Goal: Information Seeking & Learning: Find specific fact

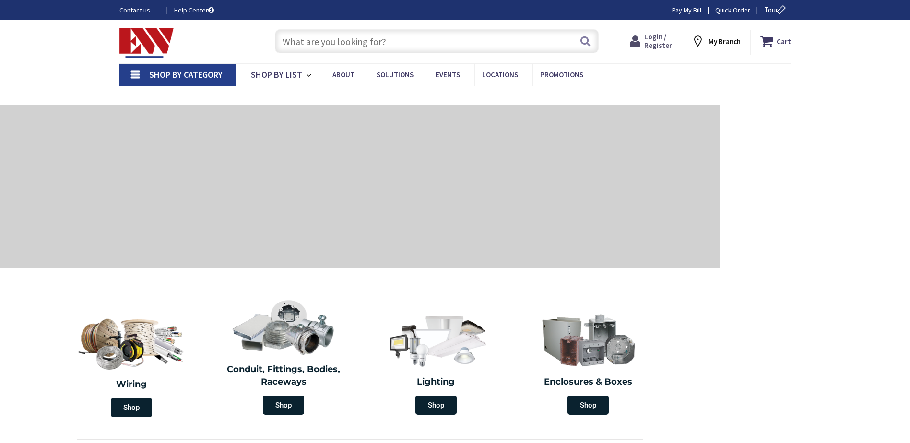
click at [661, 43] on span "Login / Register" at bounding box center [658, 41] width 28 height 18
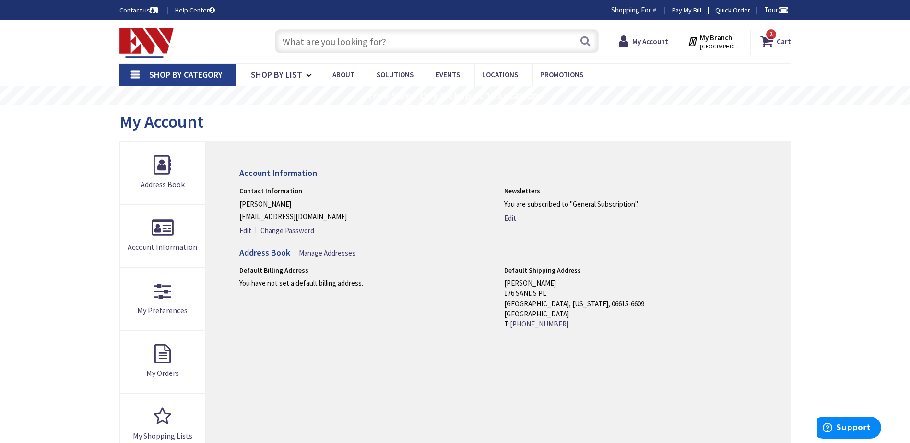
click at [393, 43] on input "text" at bounding box center [437, 41] width 324 height 24
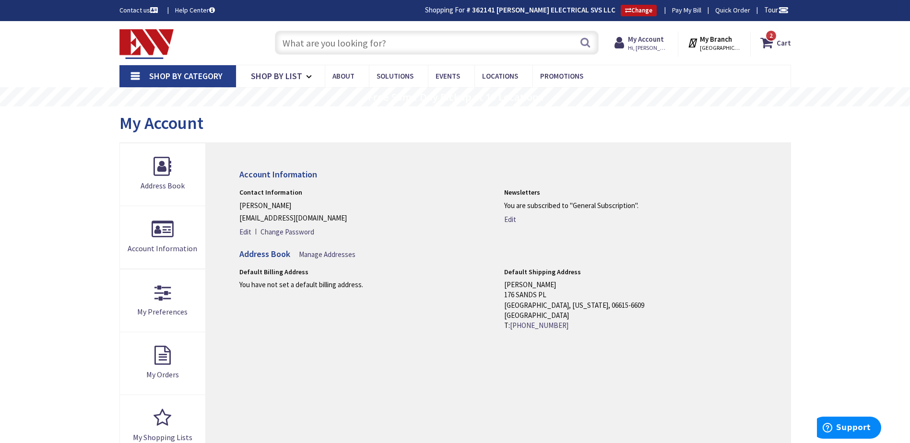
paste input "Milbank U2448-X 1"
type input "Milbank U2448-X 1"
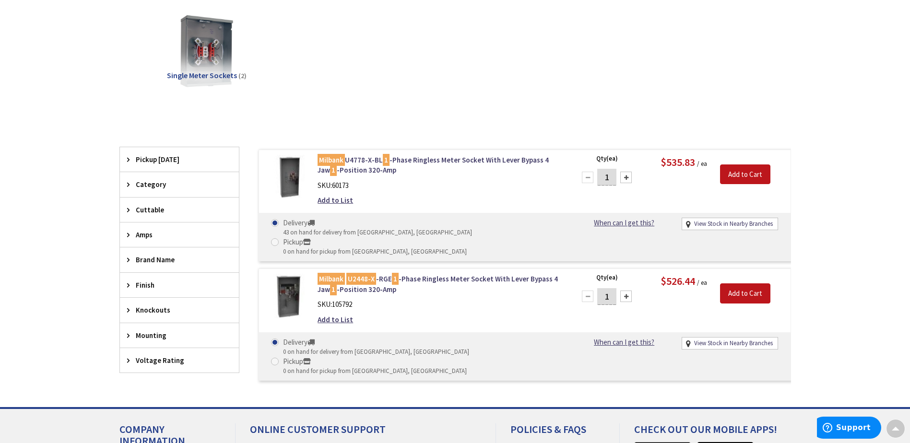
scroll to position [144, 0]
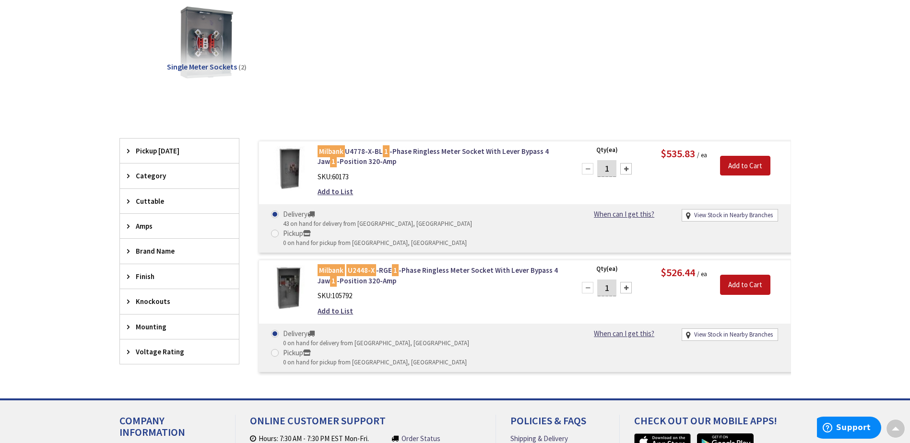
click at [287, 271] on img at bounding box center [288, 287] width 45 height 45
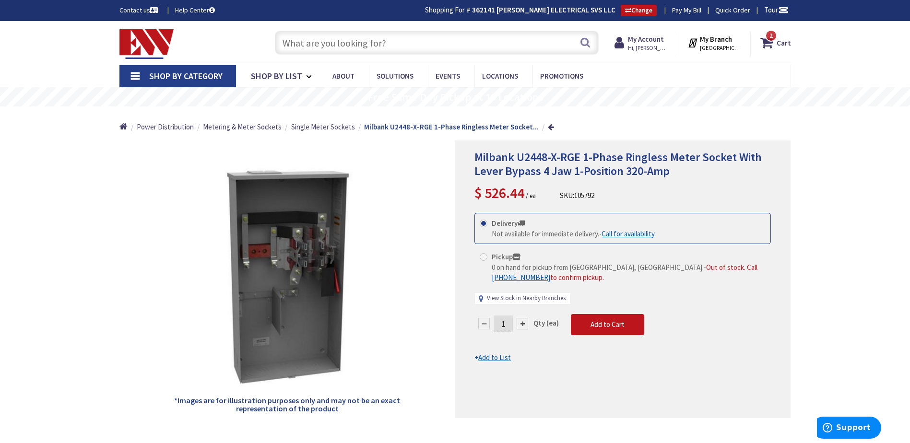
click at [513, 298] on link "View Stock in Nearby Branches" at bounding box center [526, 298] width 79 height 9
select select "data-availability"
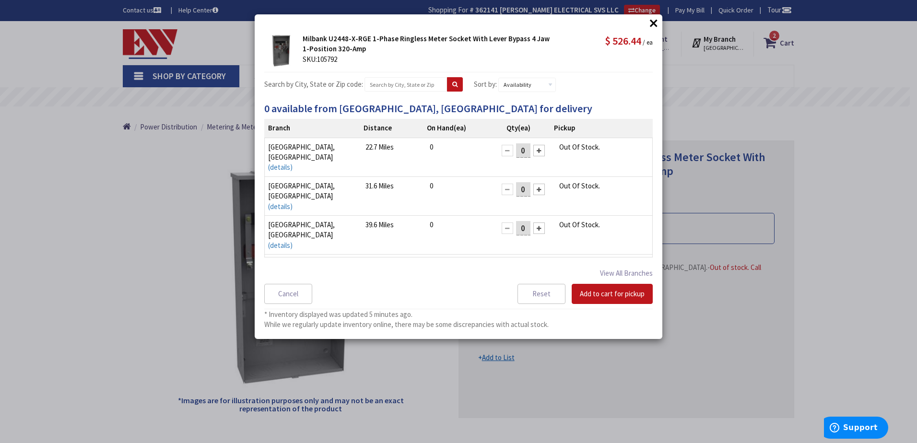
click at [655, 22] on button "×" at bounding box center [654, 23] width 14 height 14
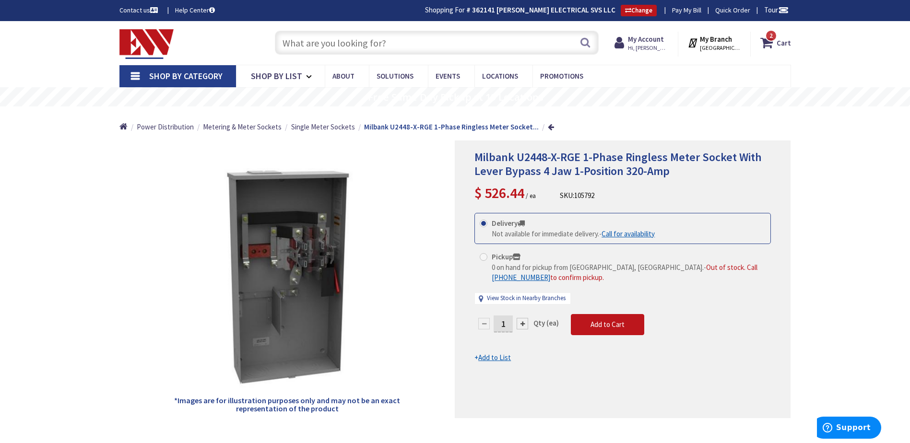
click at [315, 43] on input "text" at bounding box center [437, 43] width 324 height 24
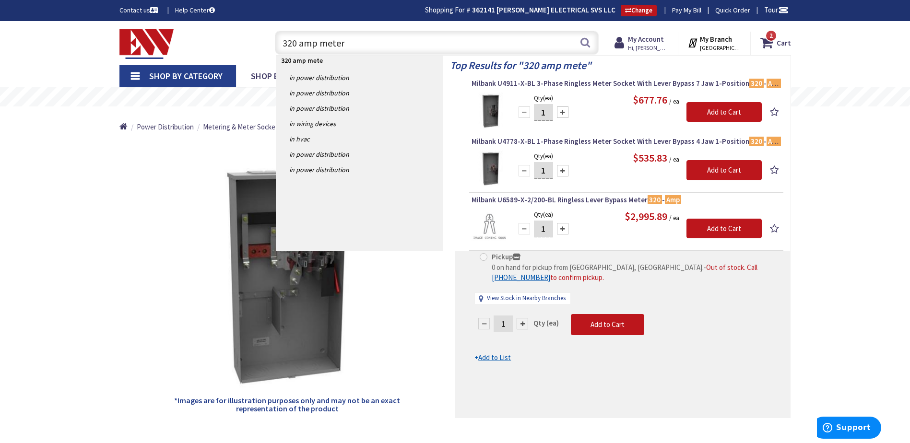
type input "320 amp meter"
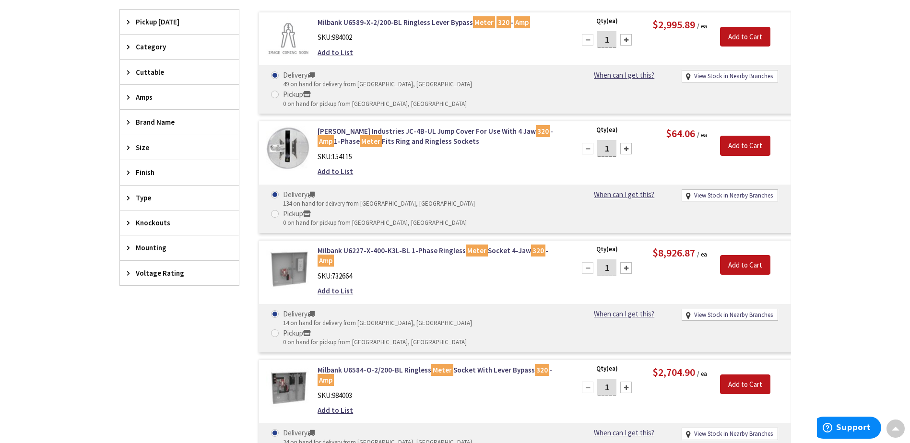
scroll to position [289, 0]
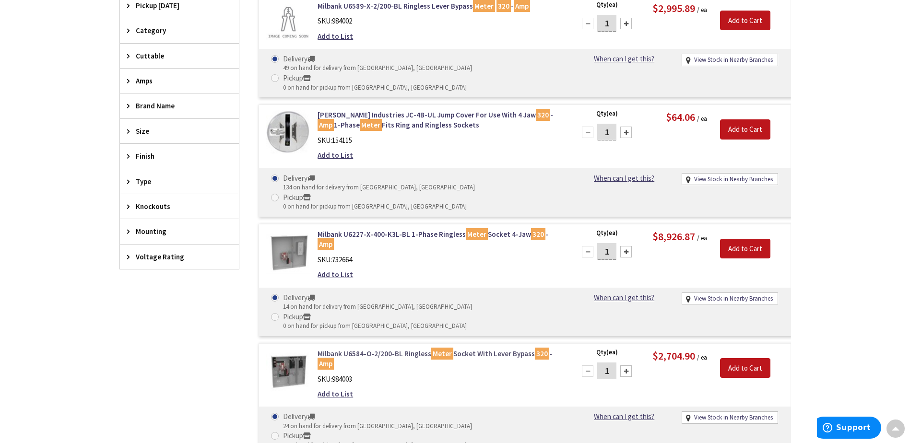
click at [332, 349] on link "Milbank U6584-O-2/200-BL Ringless Meter Socket With Lever Bypass 320 - Amp" at bounding box center [440, 359] width 244 height 21
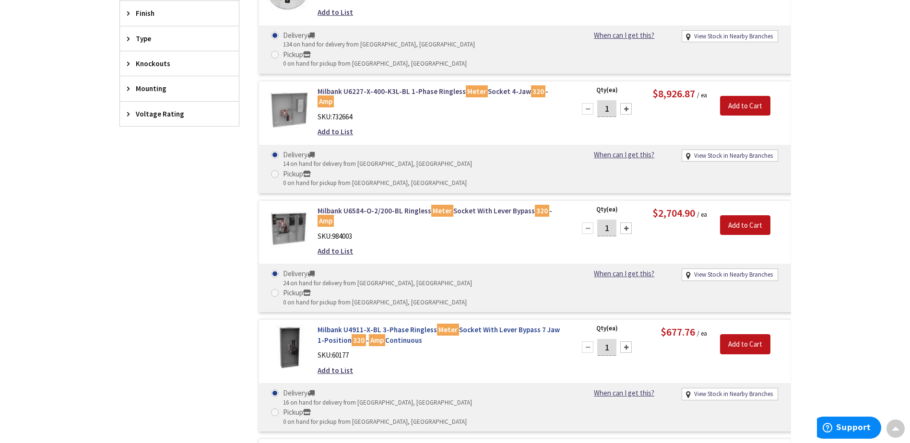
scroll to position [433, 0]
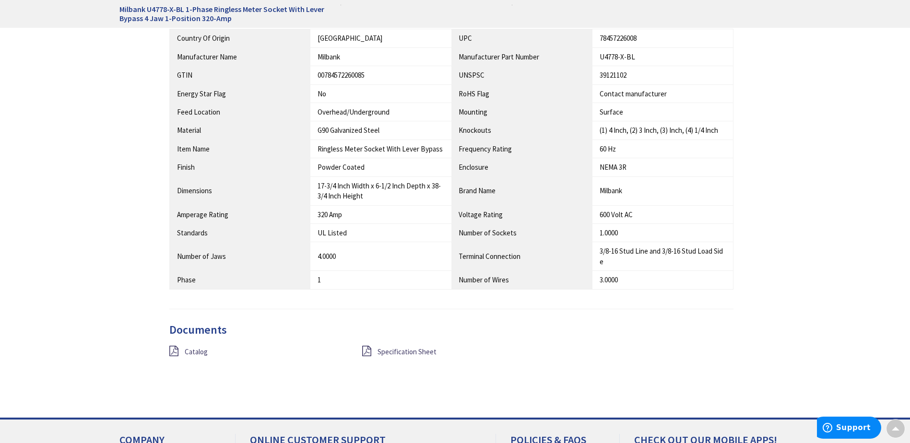
scroll to position [624, 0]
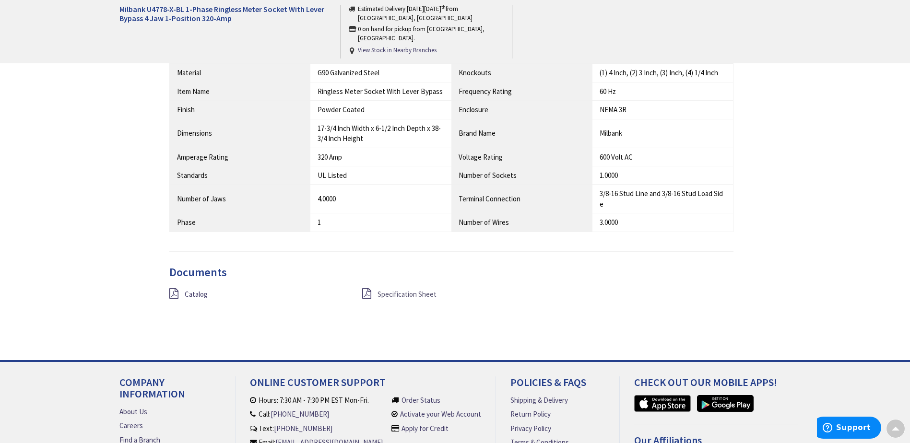
click at [411, 296] on span "Specification Sheet" at bounding box center [407, 294] width 59 height 9
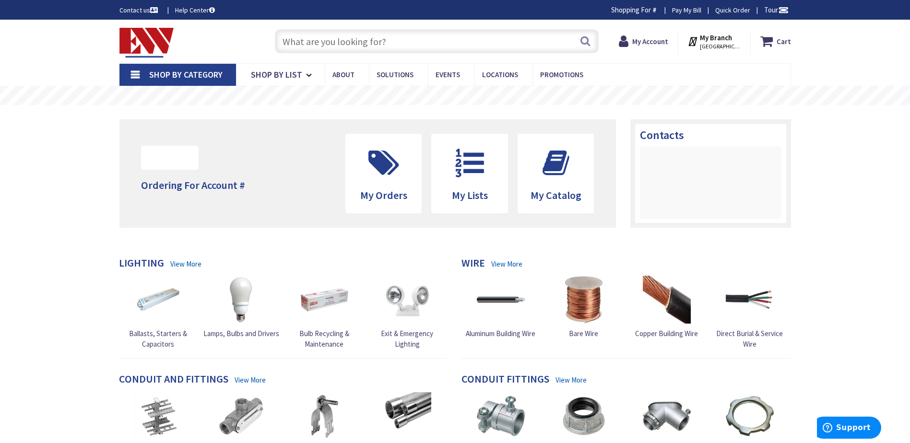
click at [352, 41] on input "text" at bounding box center [437, 41] width 324 height 24
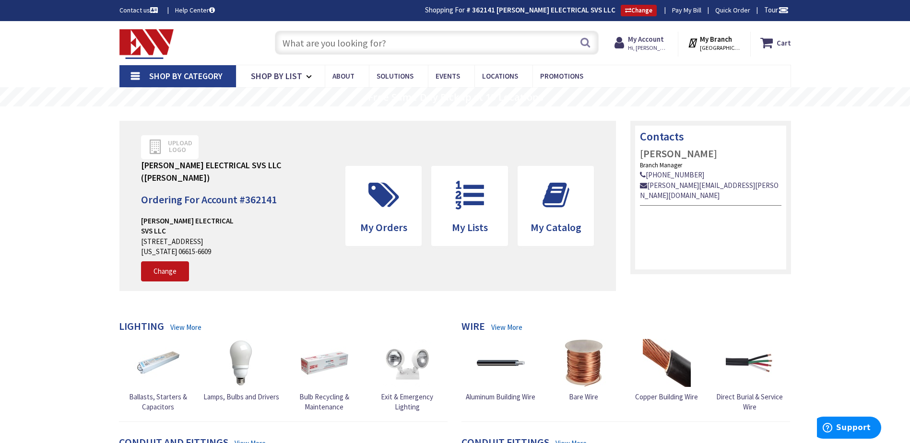
click at [396, 42] on input "text" at bounding box center [437, 43] width 324 height 24
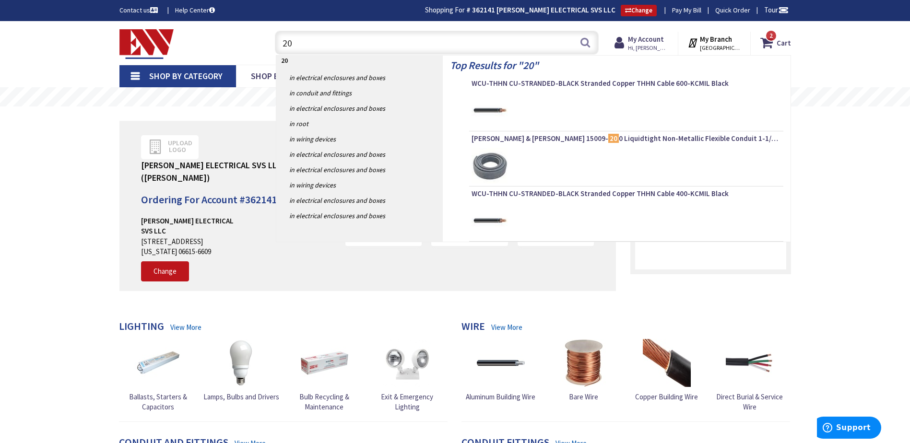
type input "2"
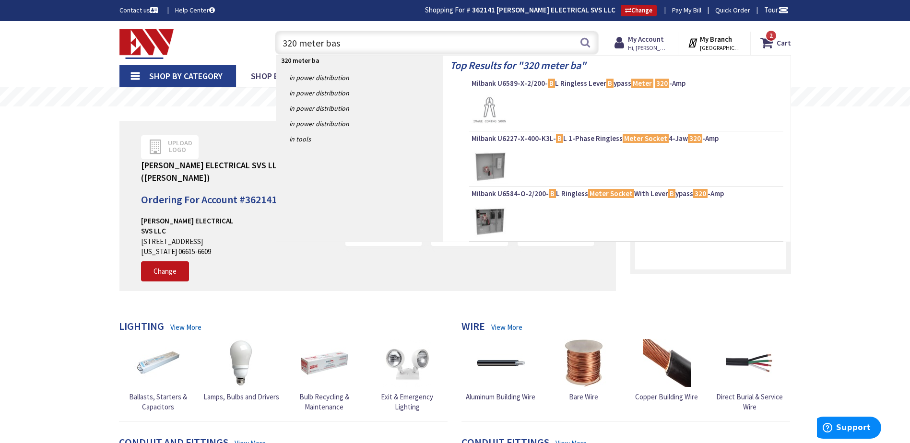
type input "320 meter base"
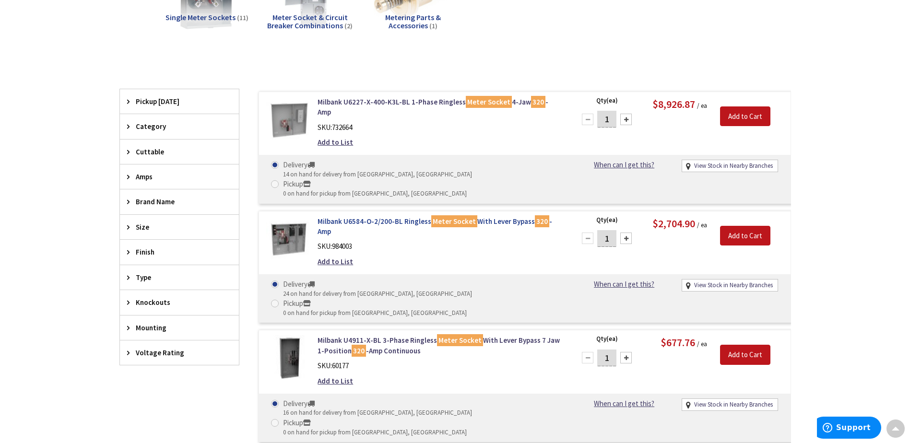
scroll to position [193, 0]
click at [339, 216] on link "Milbank U6584-O-2/200-BL Ringless Meter Socket With Lever Bypass 320 -Amp" at bounding box center [440, 226] width 244 height 21
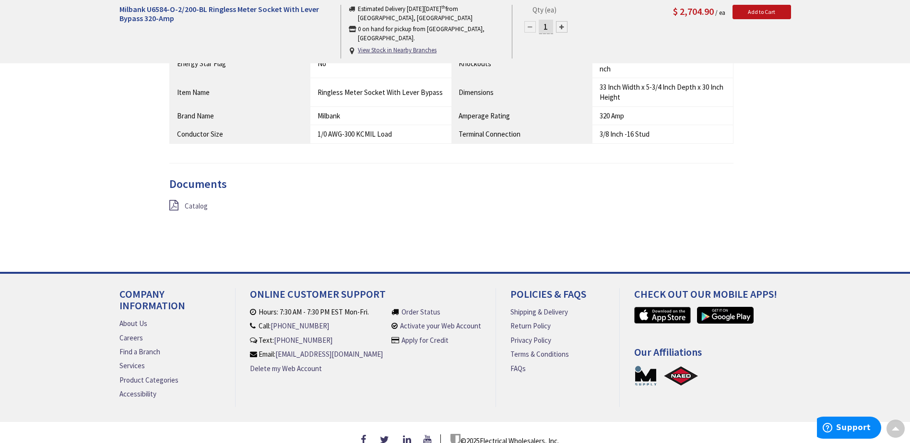
scroll to position [481, 0]
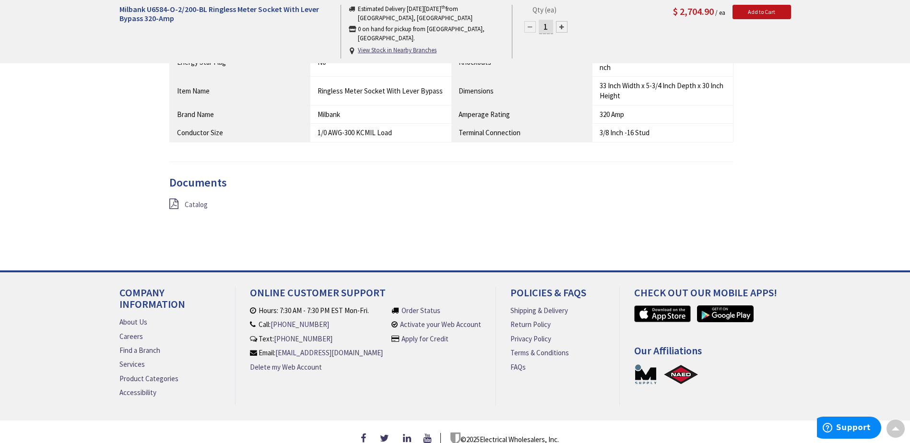
click at [202, 207] on span "Catalog" at bounding box center [196, 204] width 23 height 9
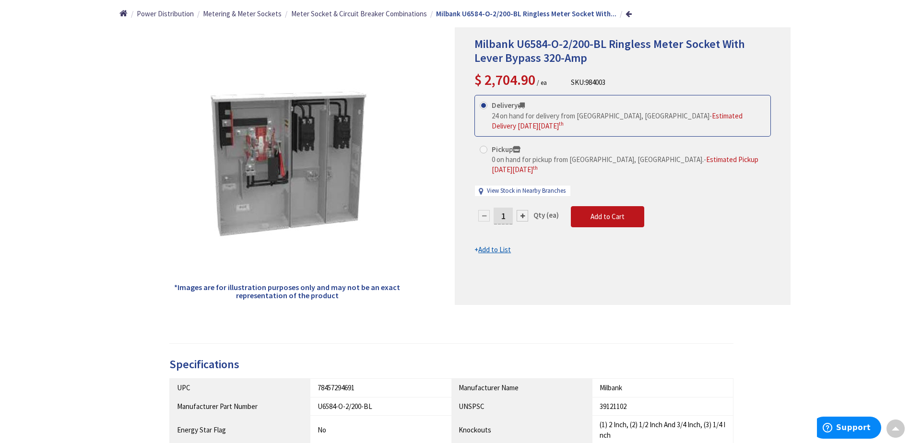
scroll to position [65, 0]
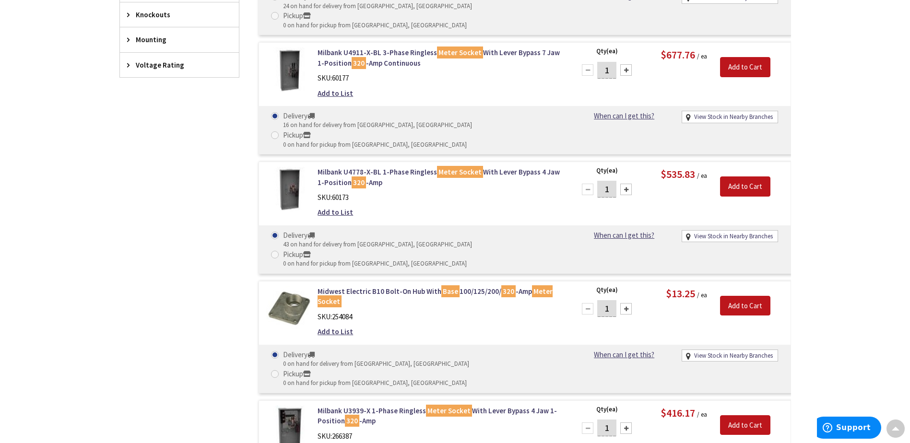
scroll to position [529, 0]
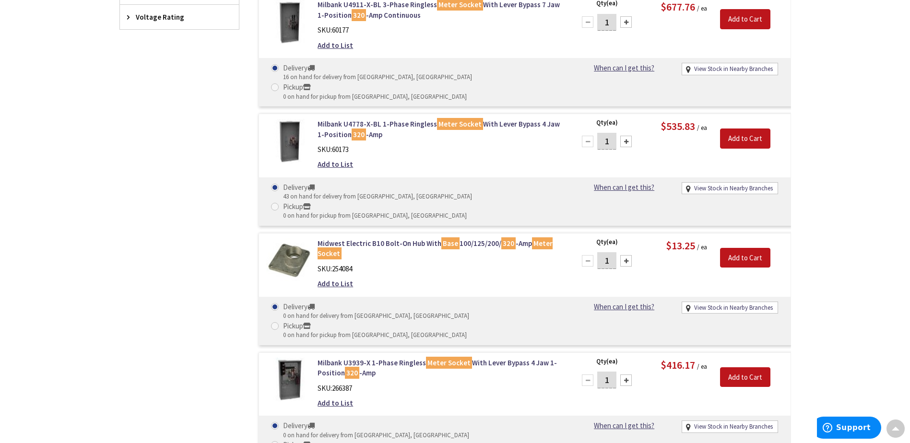
click at [287, 358] on img at bounding box center [288, 380] width 45 height 45
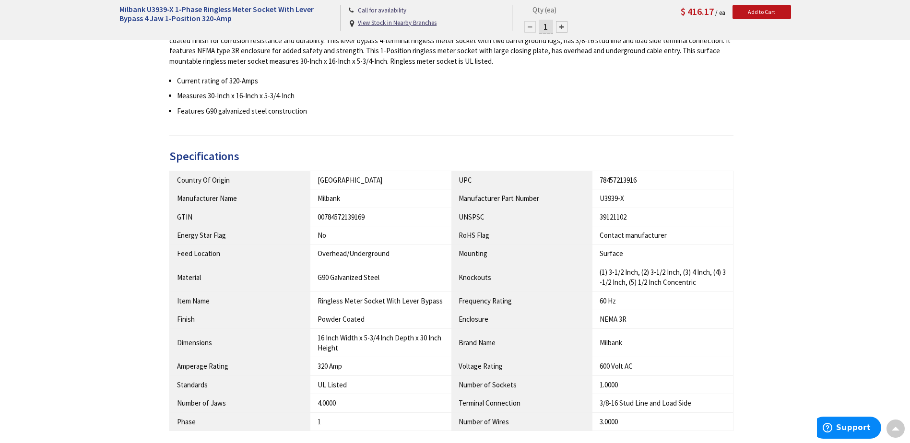
scroll to position [576, 0]
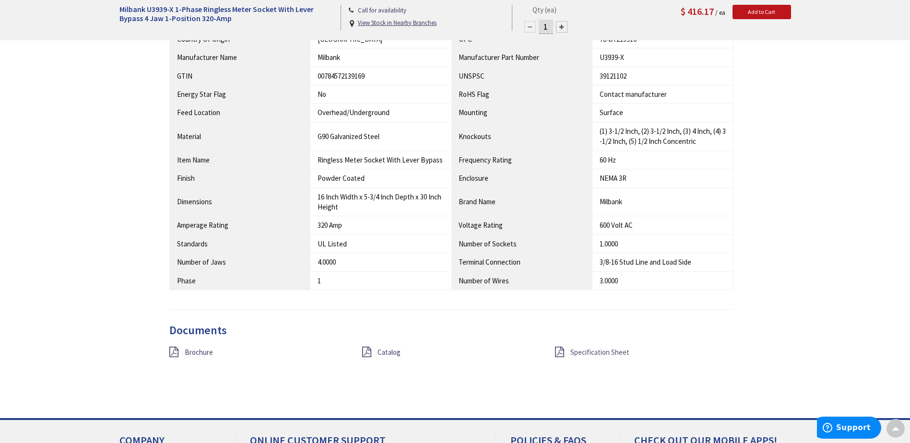
click at [586, 354] on span "Specification Sheet" at bounding box center [599, 352] width 59 height 9
click at [385, 350] on span "Catalog" at bounding box center [389, 352] width 23 height 9
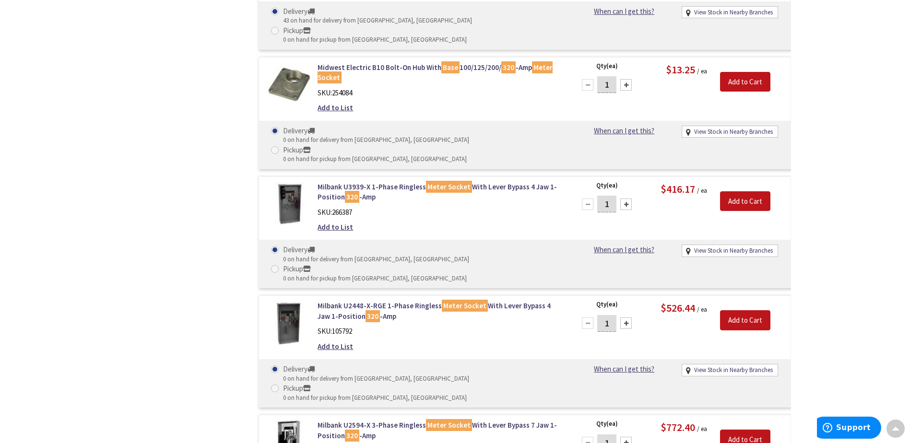
scroll to position [721, 0]
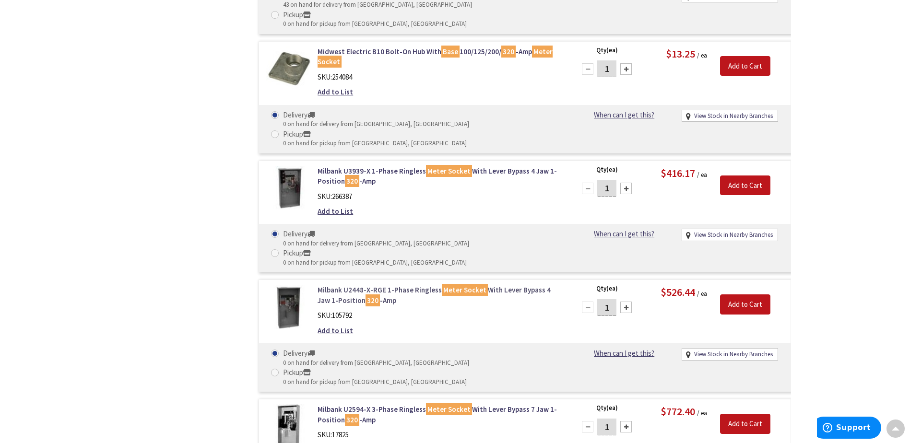
click at [326, 285] on link "Milbank U2448-X-RGE 1-Phase Ringless Meter Socket With Lever Bypass 4 Jaw 1-Pos…" at bounding box center [440, 295] width 244 height 21
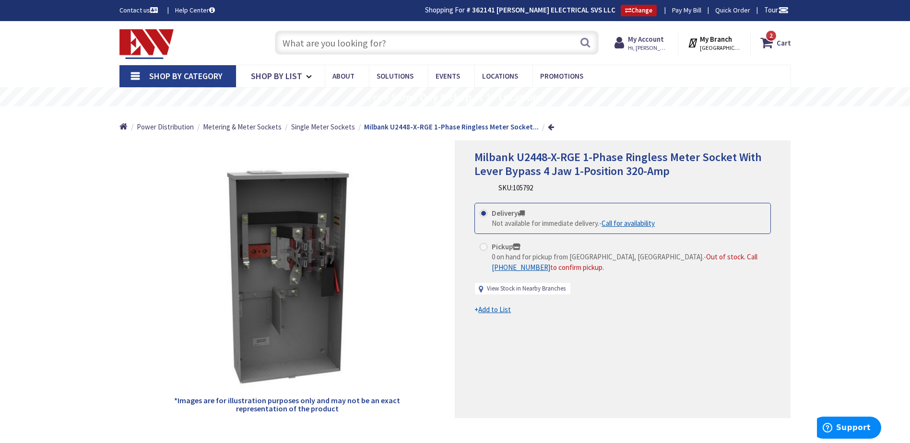
click at [507, 290] on link "View Stock in Nearby Branches" at bounding box center [526, 288] width 79 height 9
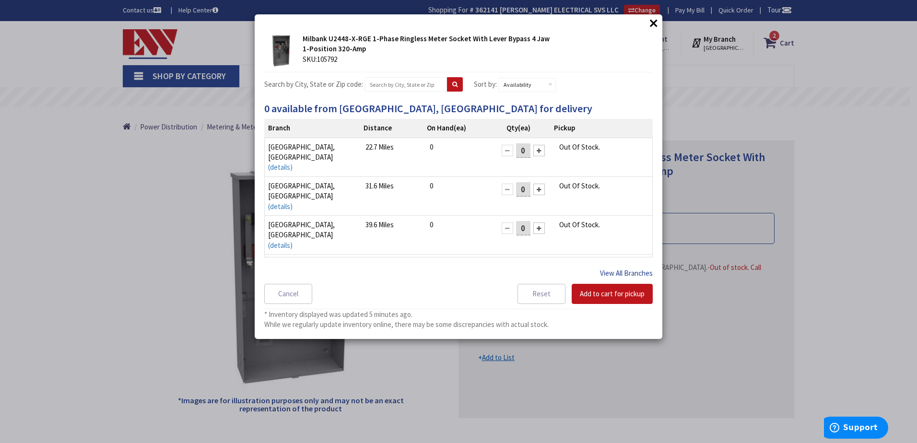
click at [614, 275] on button "View All Branches" at bounding box center [626, 273] width 53 height 12
select select "data-availability"
click at [395, 87] on input "text" at bounding box center [406, 84] width 83 height 14
type input "middletown"
click at [447, 88] on button at bounding box center [455, 84] width 16 height 14
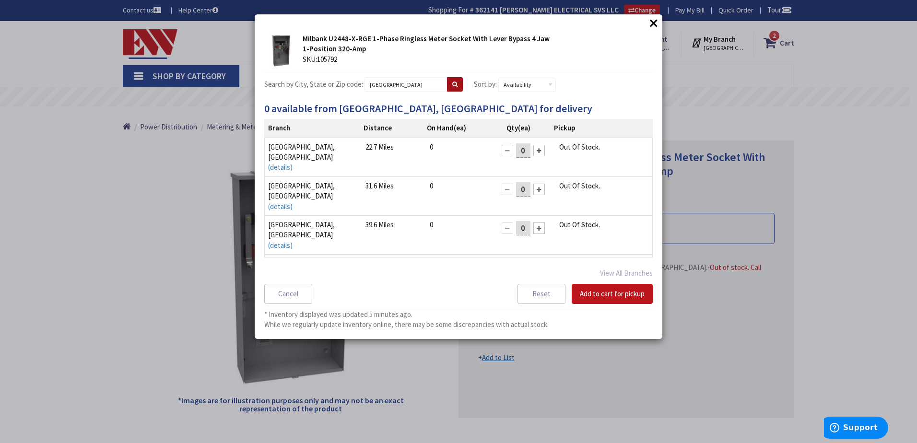
select select "data-availability"
click at [651, 27] on button "×" at bounding box center [654, 23] width 14 height 14
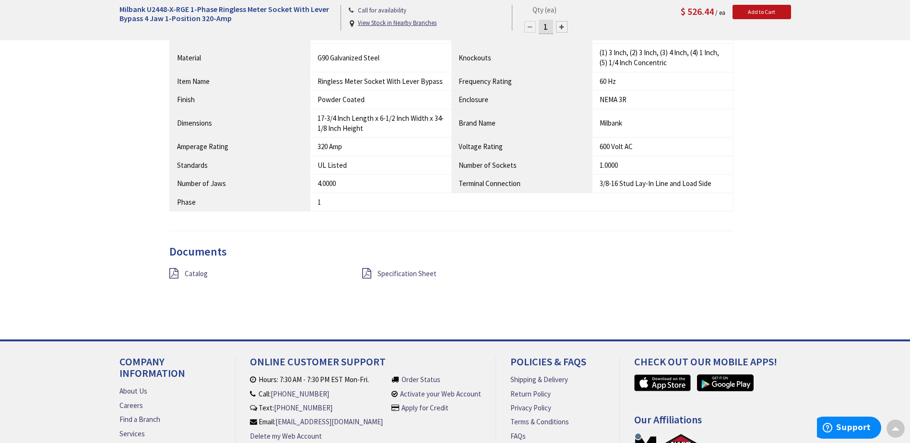
scroll to position [672, 0]
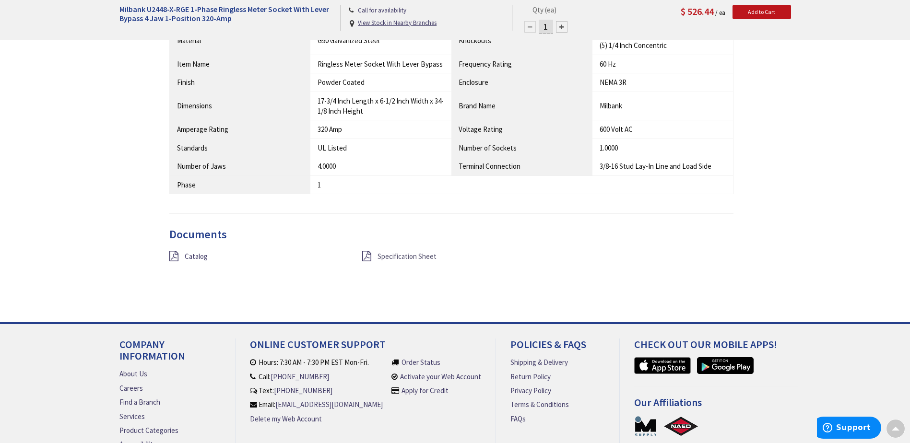
click at [423, 257] on span "Specification Sheet" at bounding box center [407, 256] width 59 height 9
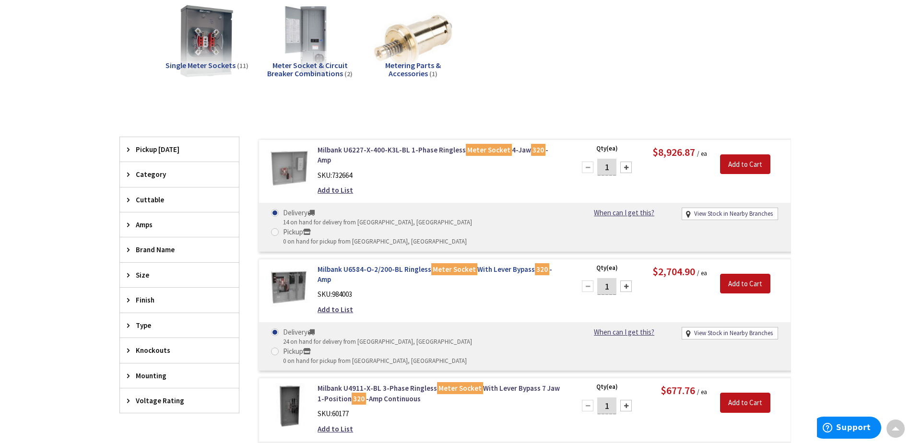
scroll to position [145, 0]
click at [361, 153] on link "Milbank U6227-X-400-K3L-BL 1-Phase Ringless Meter Socket 4-Jaw 320 -Amp" at bounding box center [440, 155] width 244 height 21
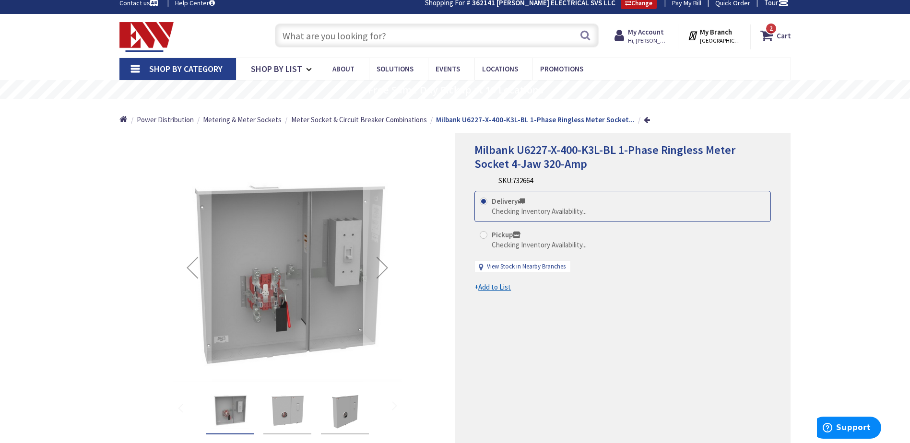
scroll to position [48, 0]
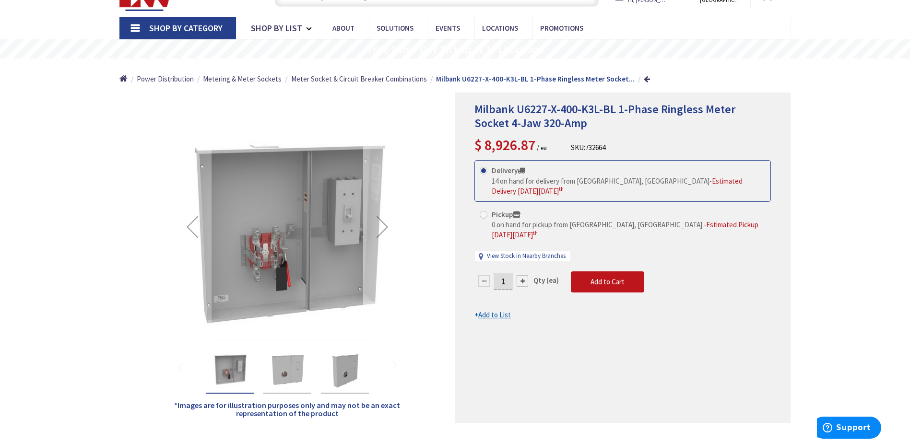
click at [387, 227] on div "Next" at bounding box center [382, 227] width 38 height 38
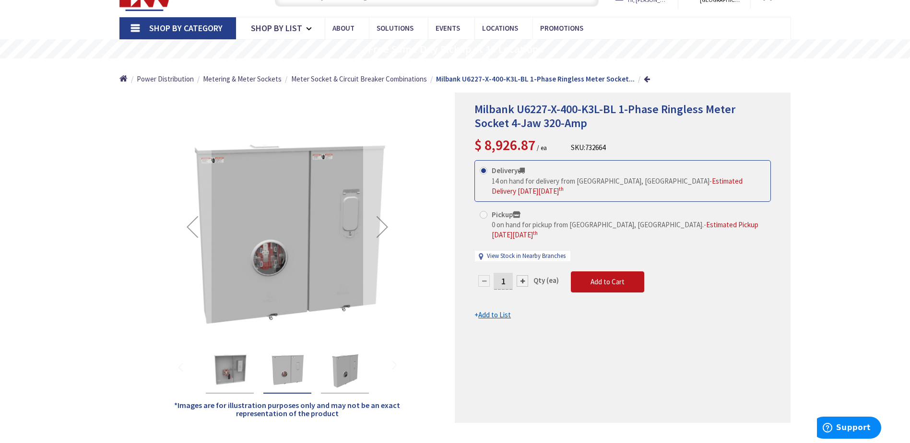
click at [387, 227] on div "Next" at bounding box center [382, 227] width 38 height 38
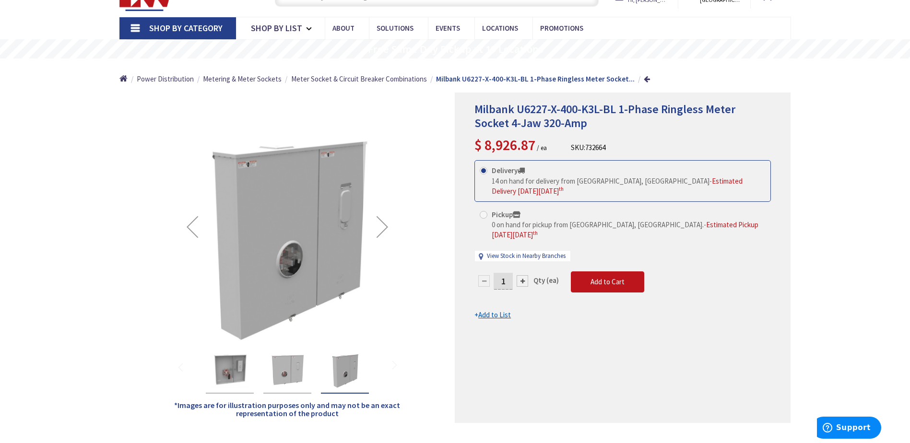
click at [387, 227] on div "Next" at bounding box center [382, 227] width 38 height 38
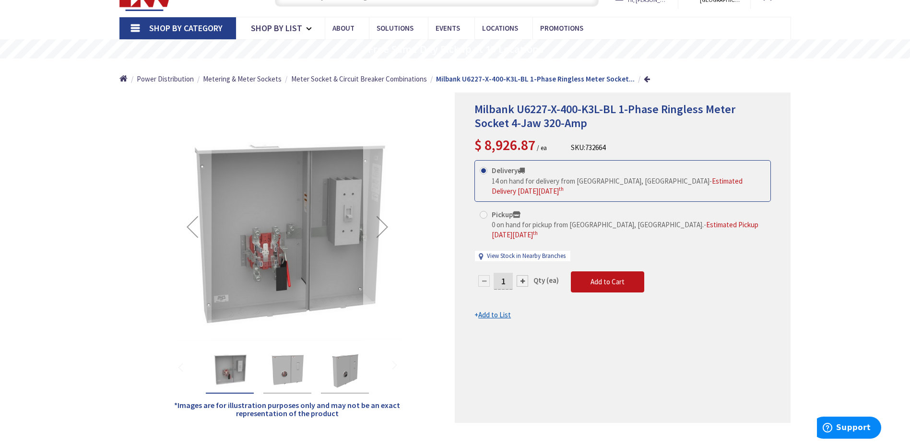
click at [387, 227] on div "Next" at bounding box center [382, 227] width 38 height 38
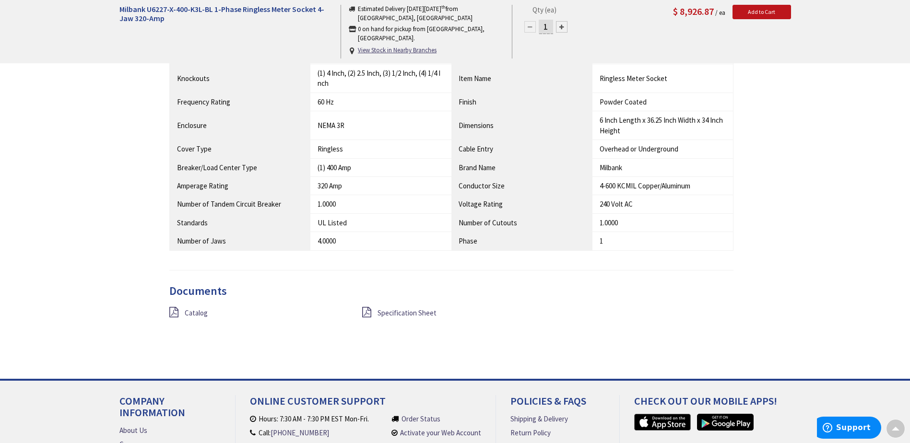
scroll to position [576, 0]
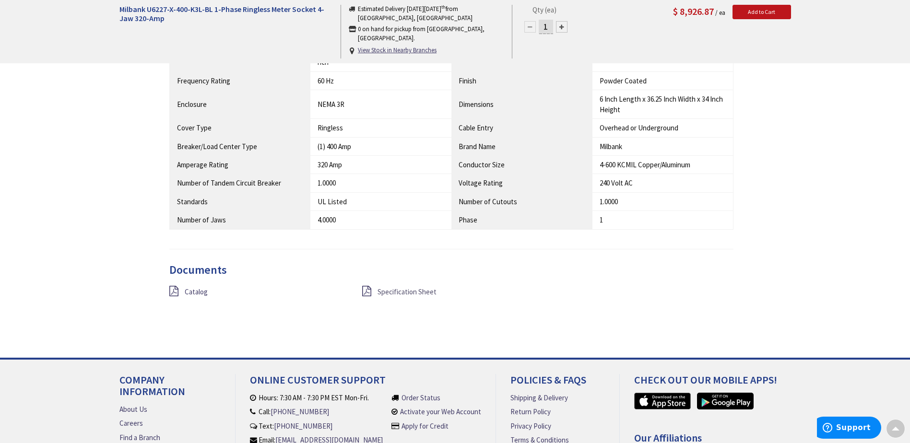
click at [396, 291] on span "Specification Sheet" at bounding box center [407, 291] width 59 height 9
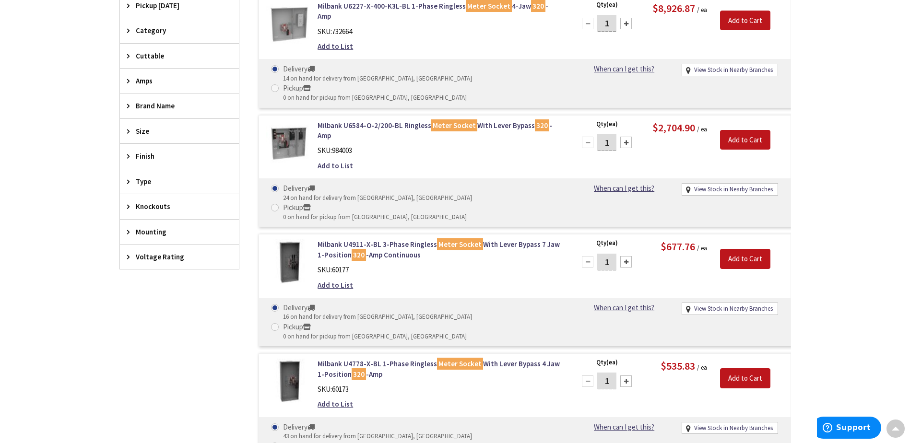
scroll to position [193, 0]
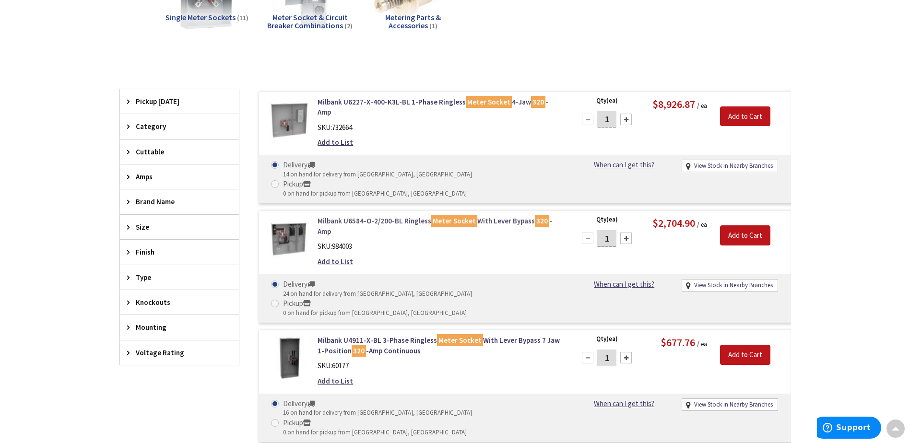
click at [328, 216] on link "Milbank U6584-O-2/200-BL Ringless Meter Socket With Lever Bypass 320 -Amp" at bounding box center [440, 226] width 244 height 21
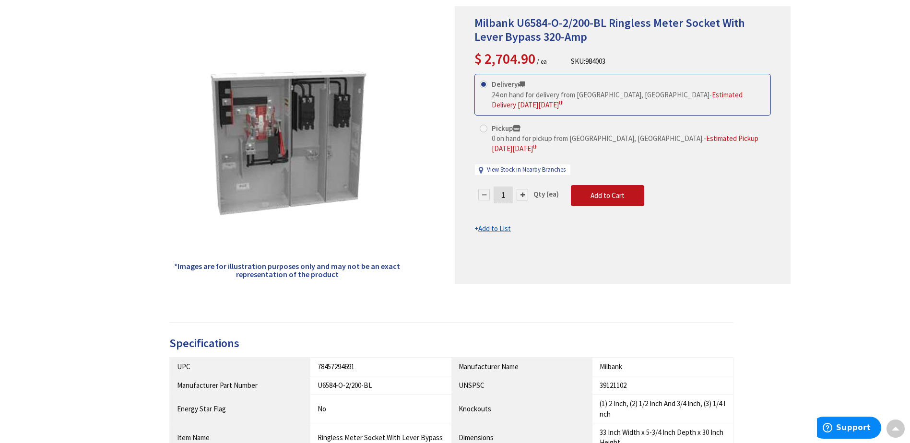
scroll to position [49, 0]
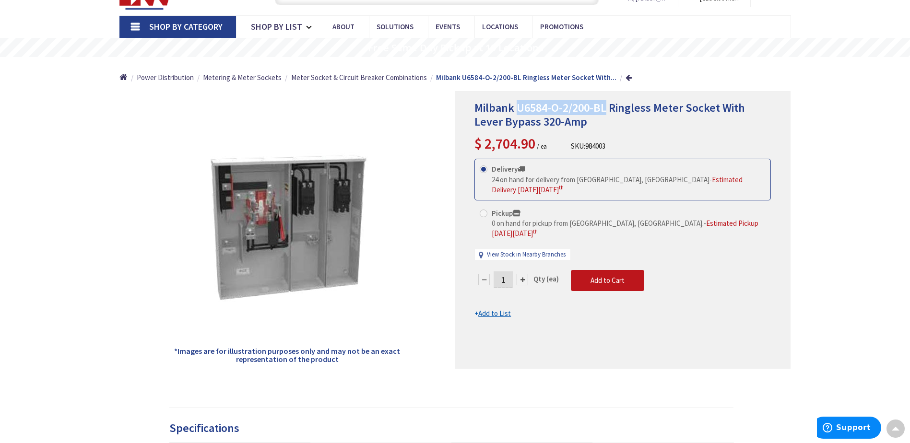
drag, startPoint x: 516, startPoint y: 107, endPoint x: 604, endPoint y: 104, distance: 88.8
click at [604, 104] on span "Milbank U6584-O-2/200-BL Ringless Meter Socket With Lever Bypass 320-Amp" at bounding box center [609, 114] width 271 height 29
copy span "U6584-O-2/200-BL"
